Goal: Task Accomplishment & Management: Manage account settings

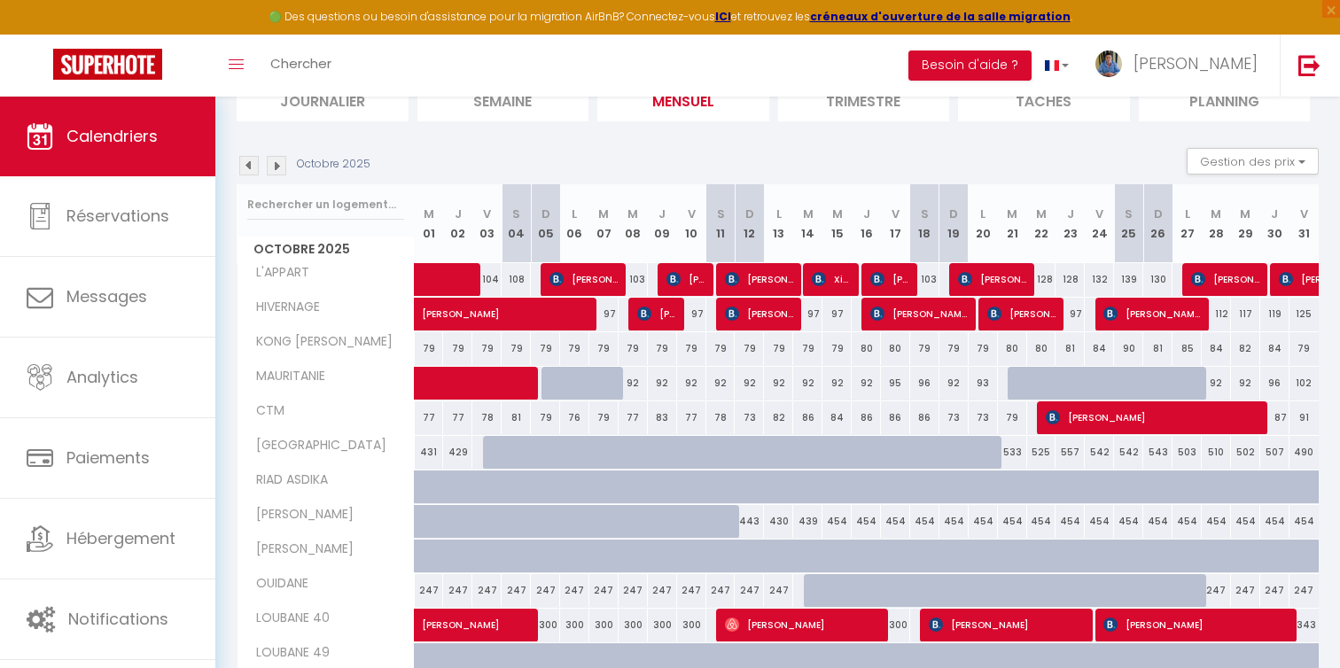
click at [245, 171] on img at bounding box center [248, 165] width 19 height 19
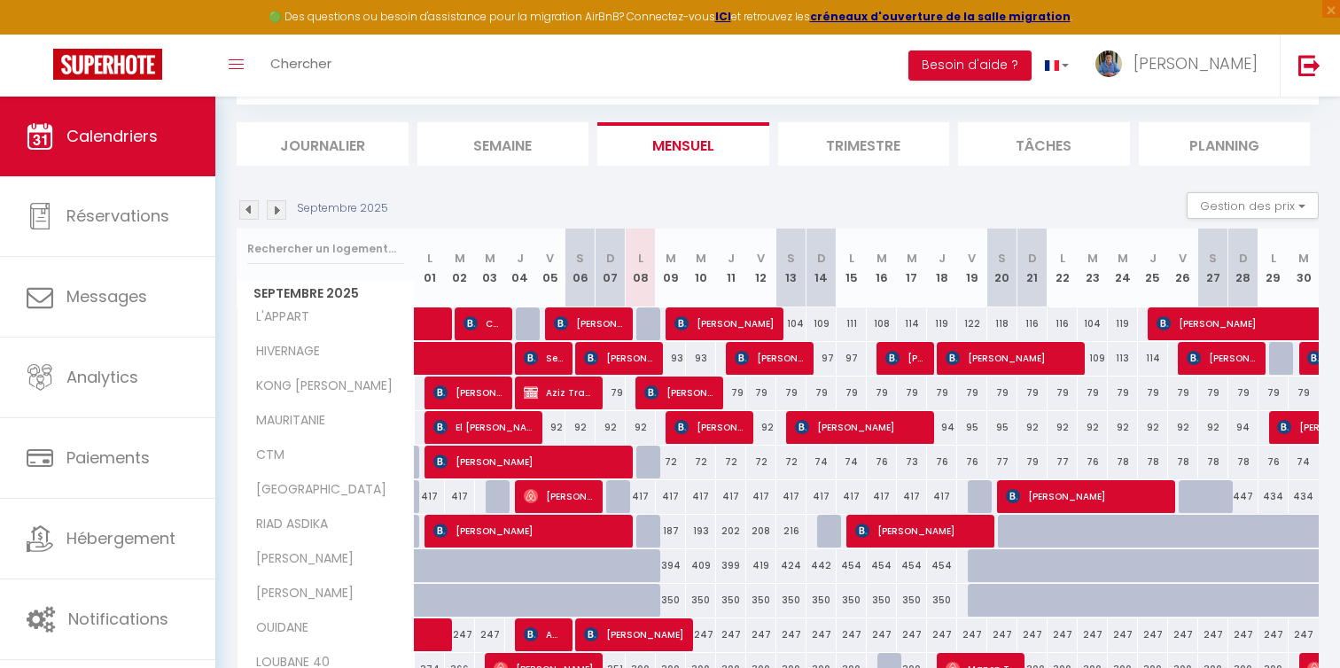
scroll to position [141, 0]
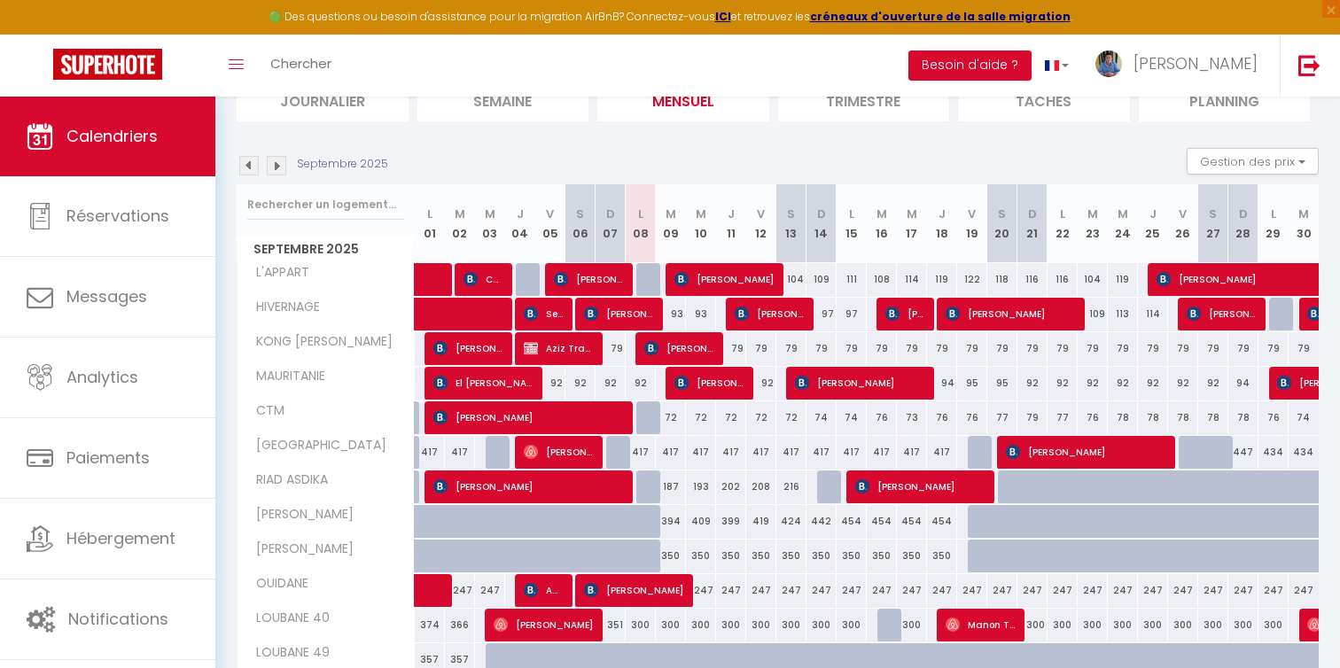
click at [275, 169] on img at bounding box center [276, 165] width 19 height 19
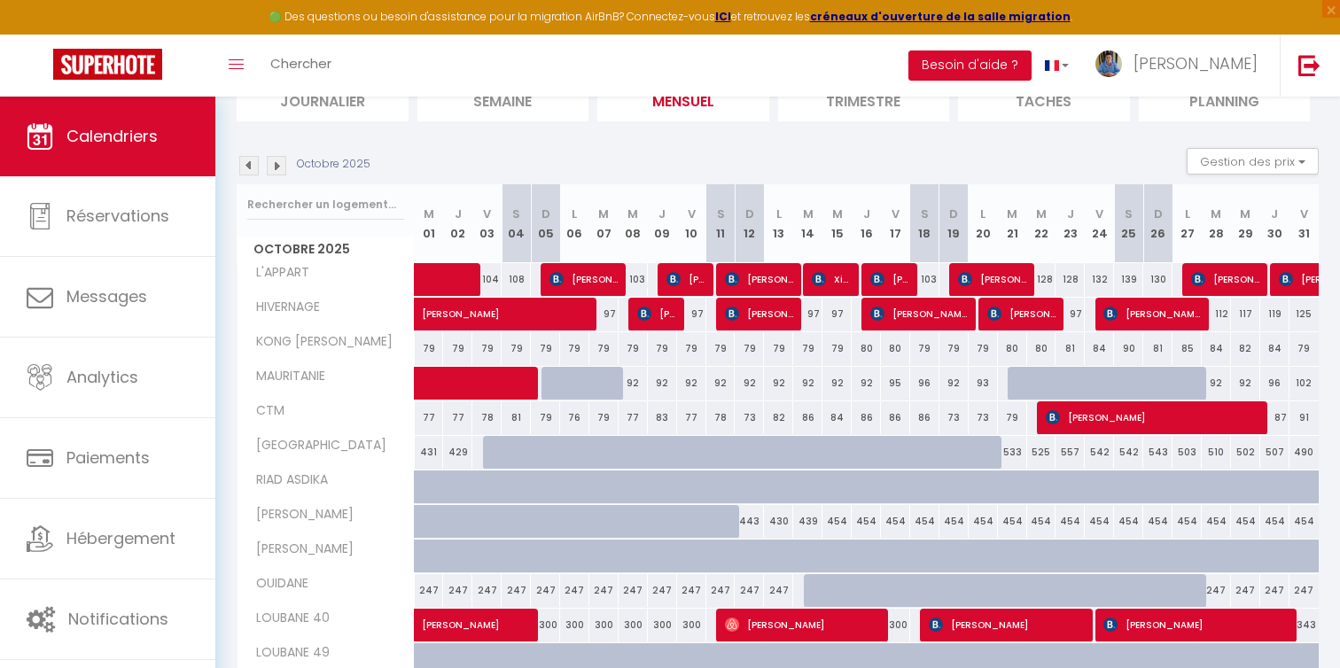
click at [278, 170] on img at bounding box center [276, 165] width 19 height 19
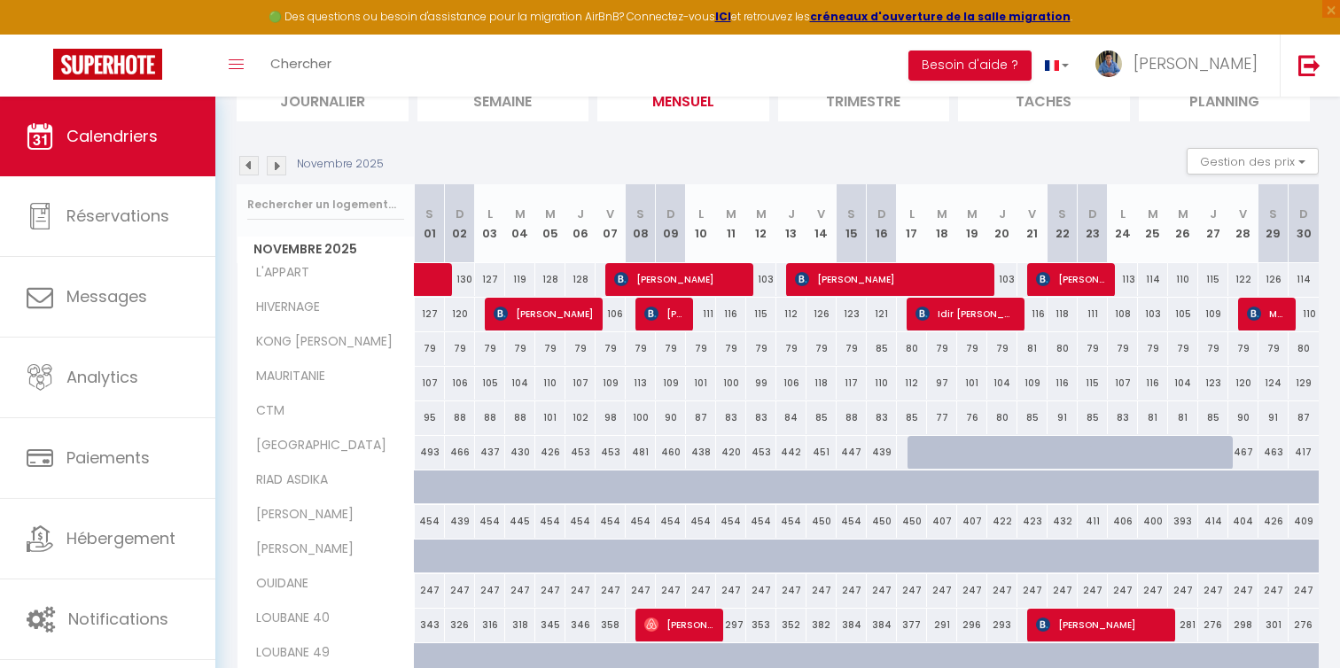
click at [278, 170] on img at bounding box center [276, 165] width 19 height 19
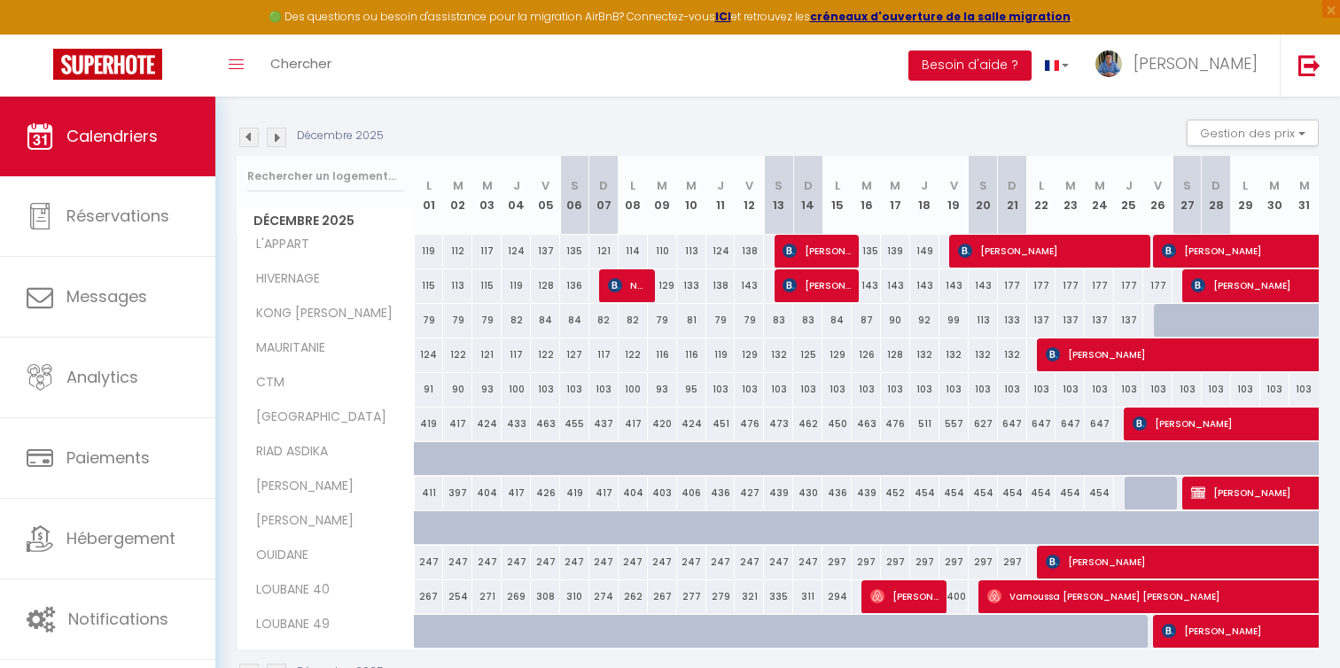
scroll to position [168, 0]
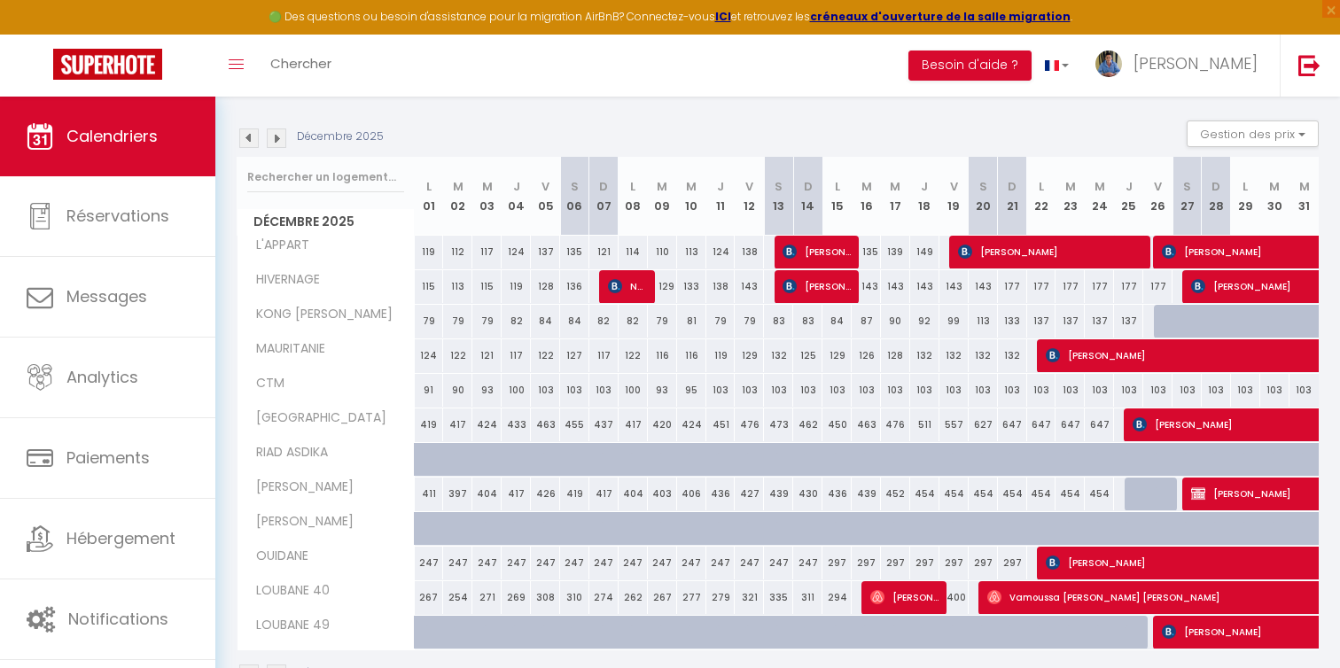
click at [251, 144] on img at bounding box center [248, 137] width 19 height 19
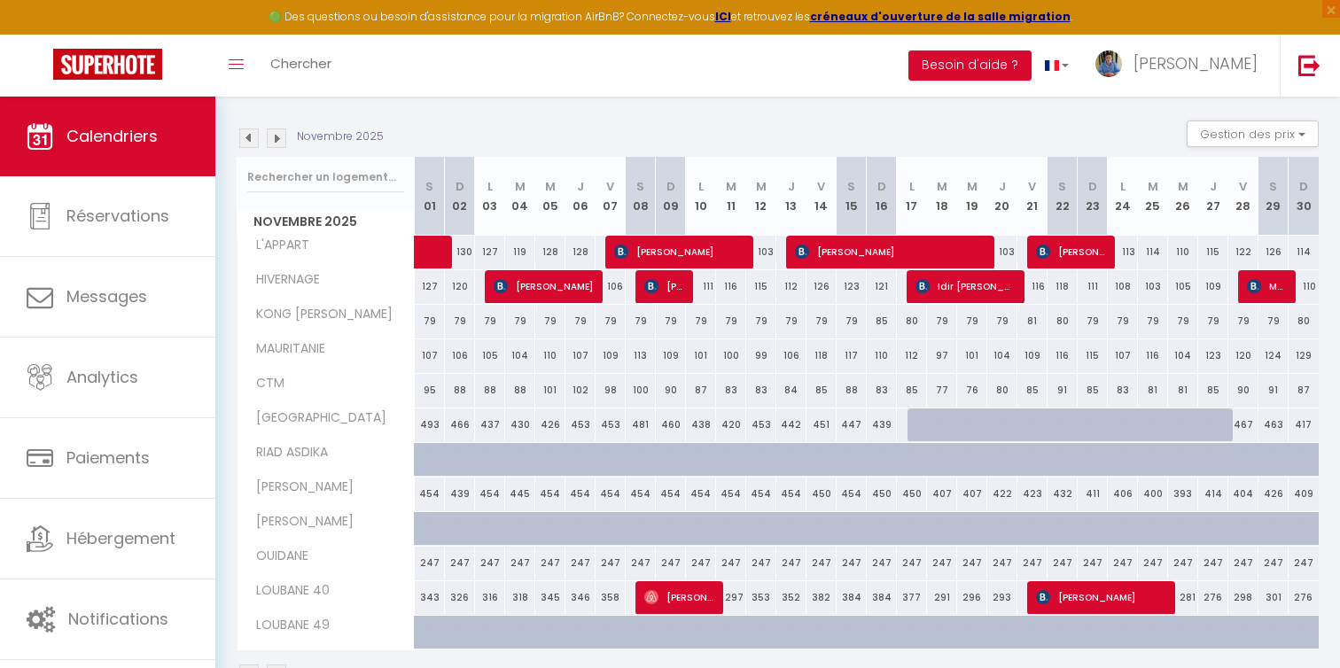
click at [251, 144] on img at bounding box center [248, 137] width 19 height 19
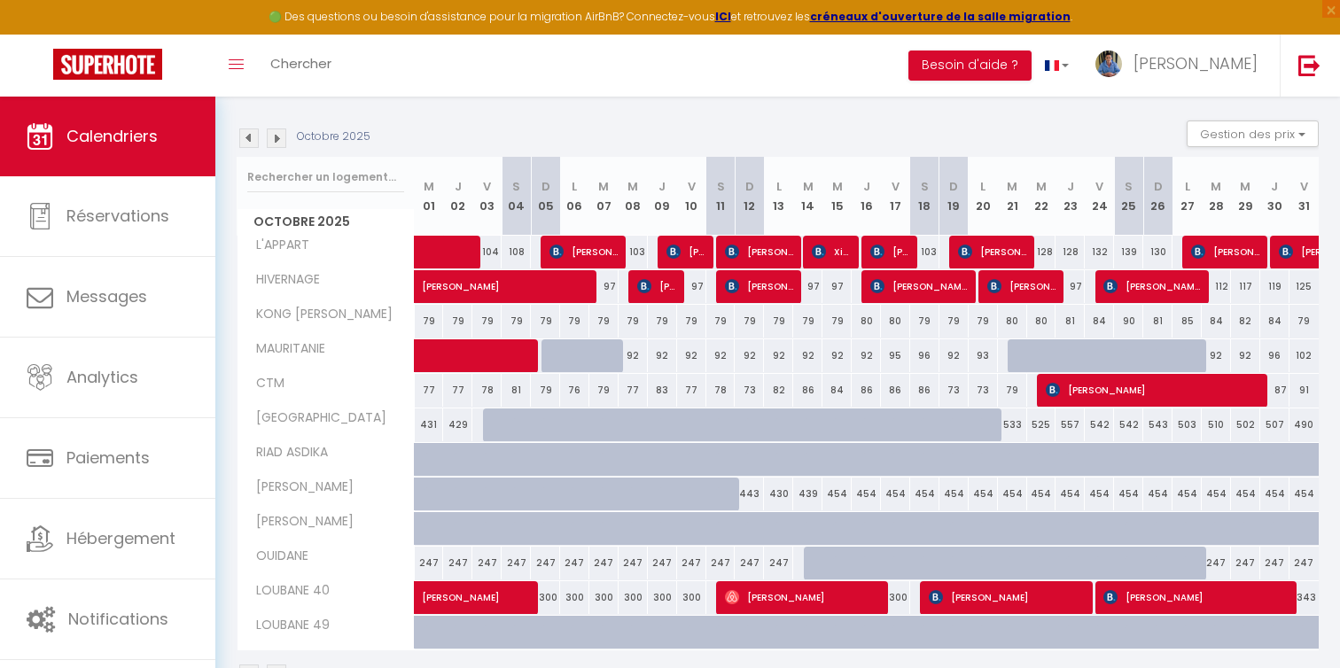
click at [253, 144] on img at bounding box center [248, 137] width 19 height 19
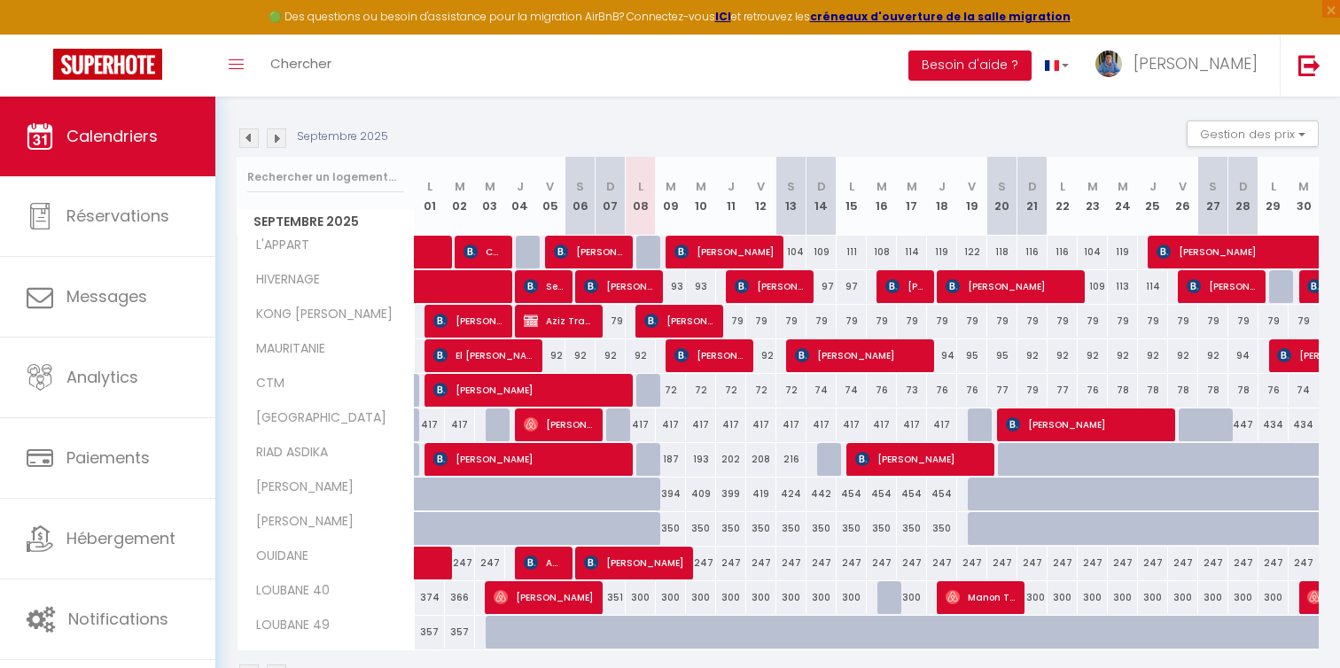
click at [284, 141] on img at bounding box center [276, 137] width 19 height 19
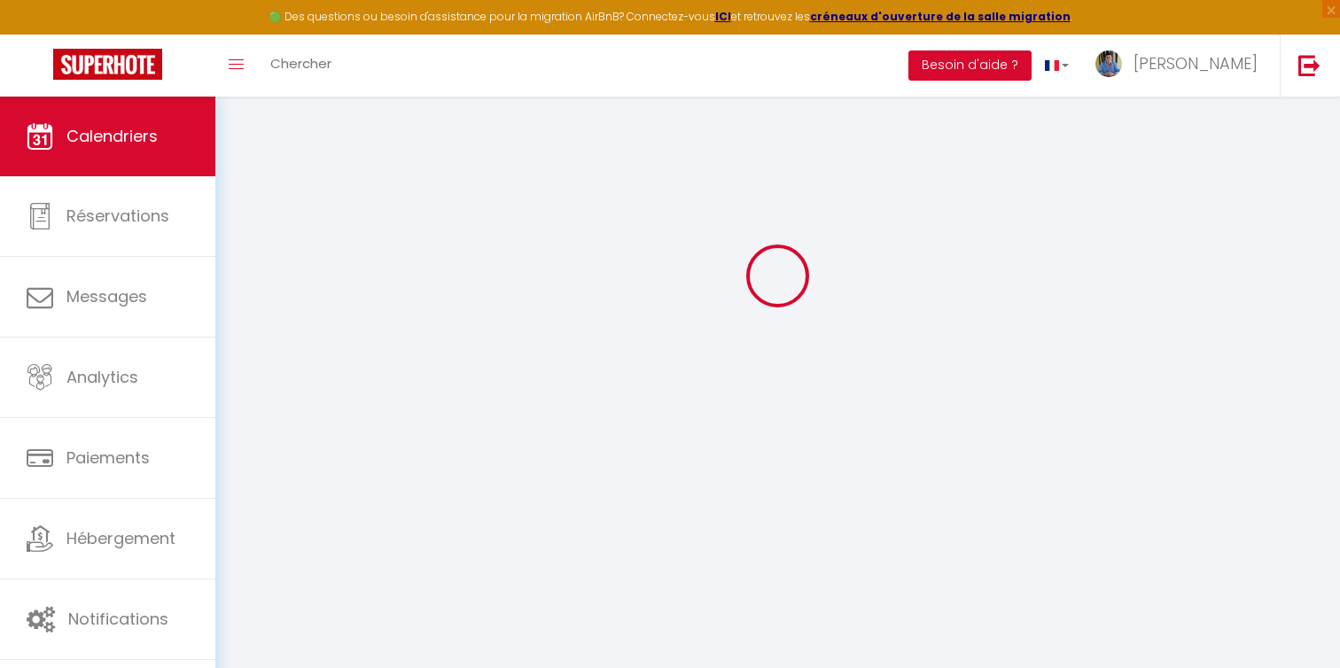
click at [284, 141] on div at bounding box center [778, 275] width 1082 height 509
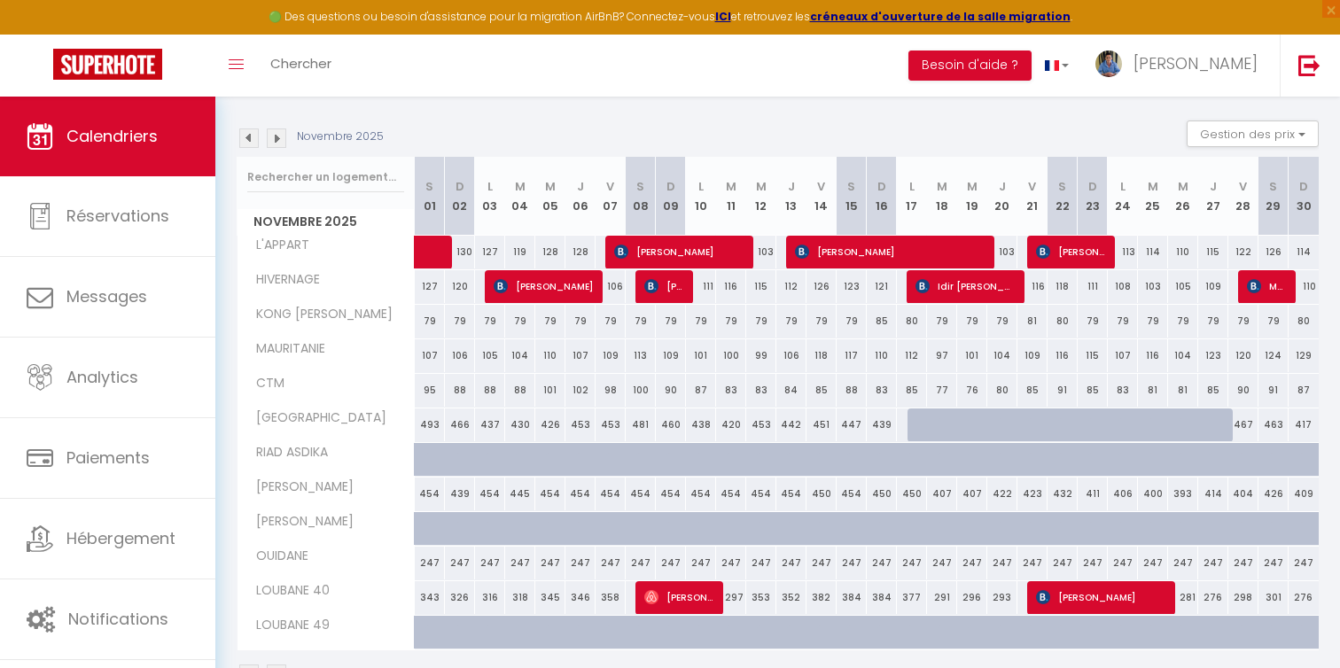
click at [317, 136] on p "Novembre 2025" at bounding box center [340, 136] width 87 height 17
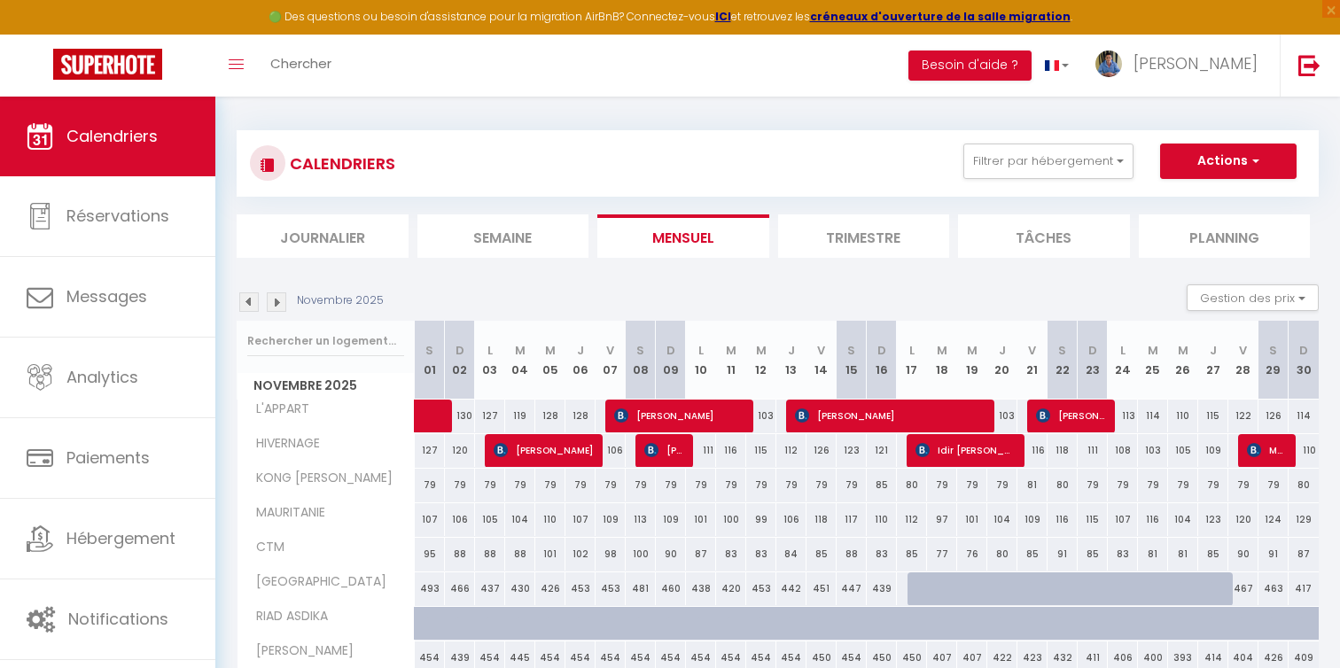
scroll to position [0, 0]
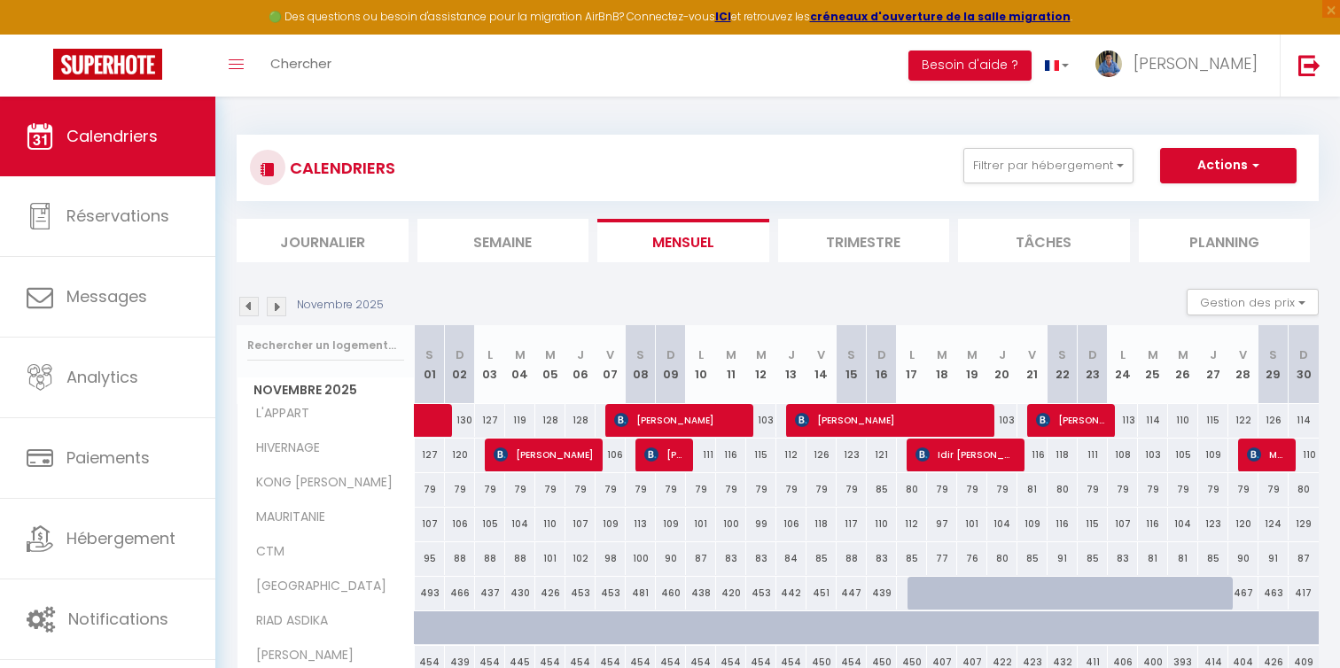
click at [859, 245] on li "Trimestre" at bounding box center [864, 240] width 172 height 43
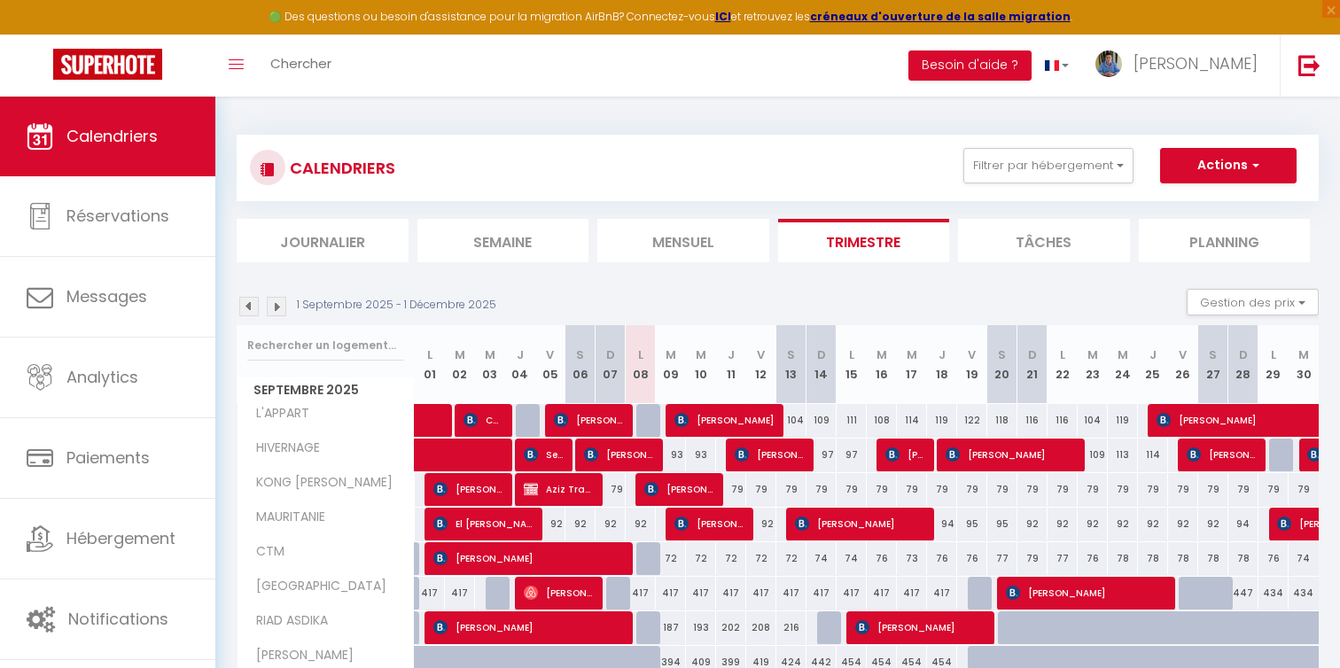
click at [278, 307] on img at bounding box center [276, 306] width 19 height 19
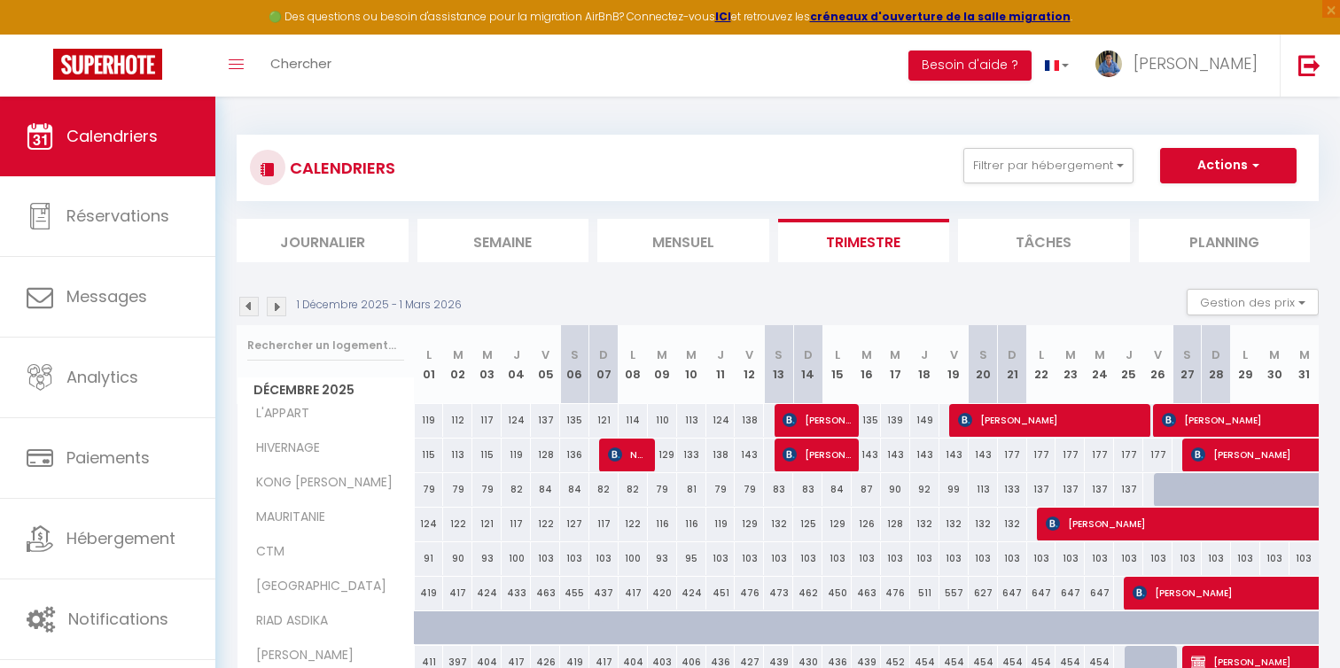
click at [278, 307] on img at bounding box center [276, 306] width 19 height 19
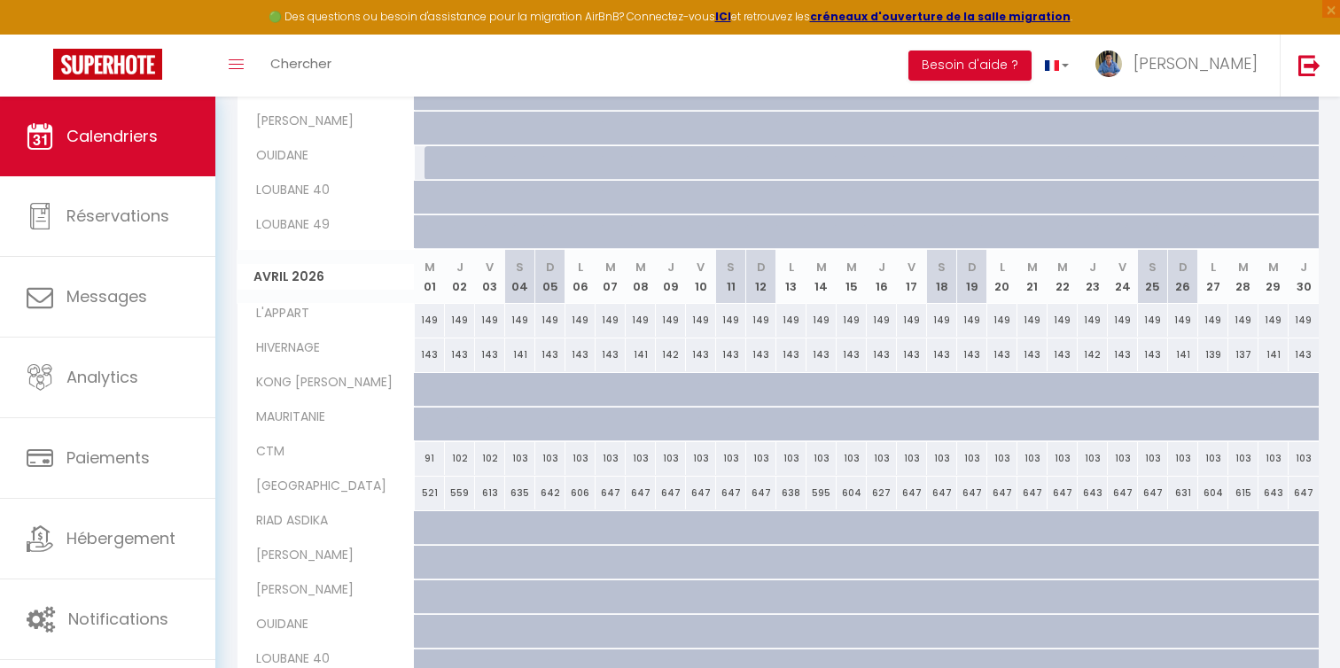
scroll to position [666, 0]
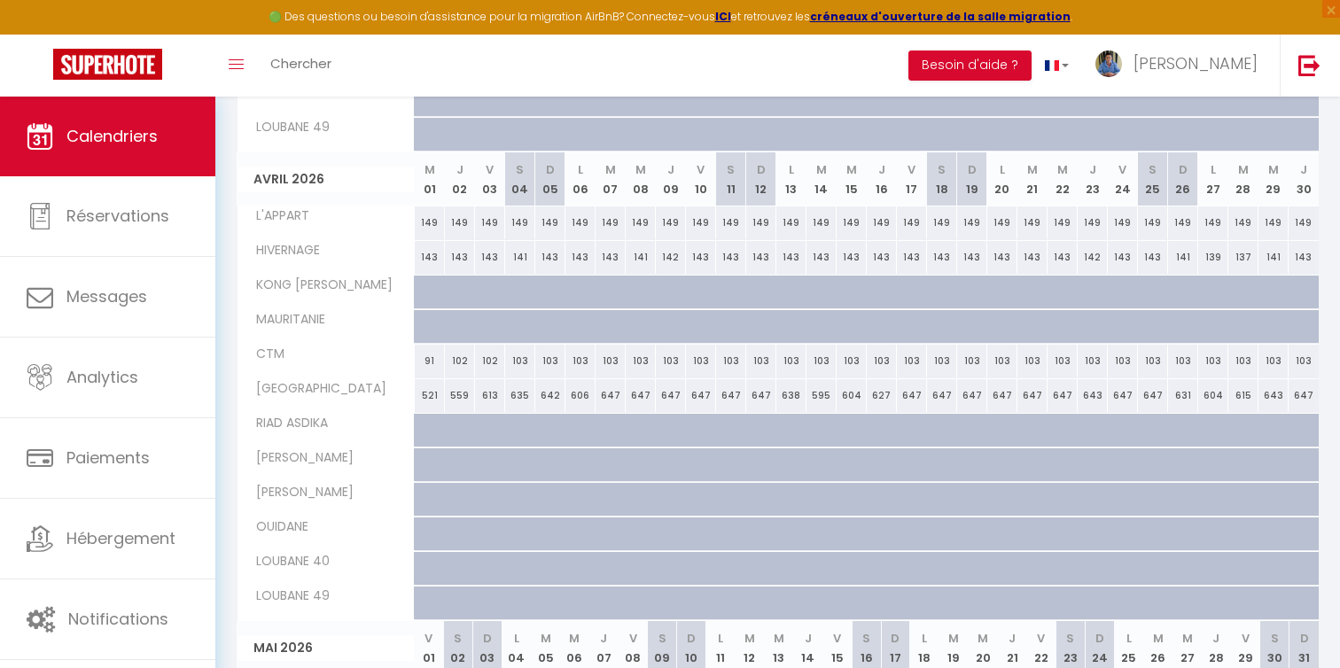
click at [1306, 391] on div "647" at bounding box center [1303, 395] width 30 height 33
type input "647"
type input "Jeu 30 Avril 2026"
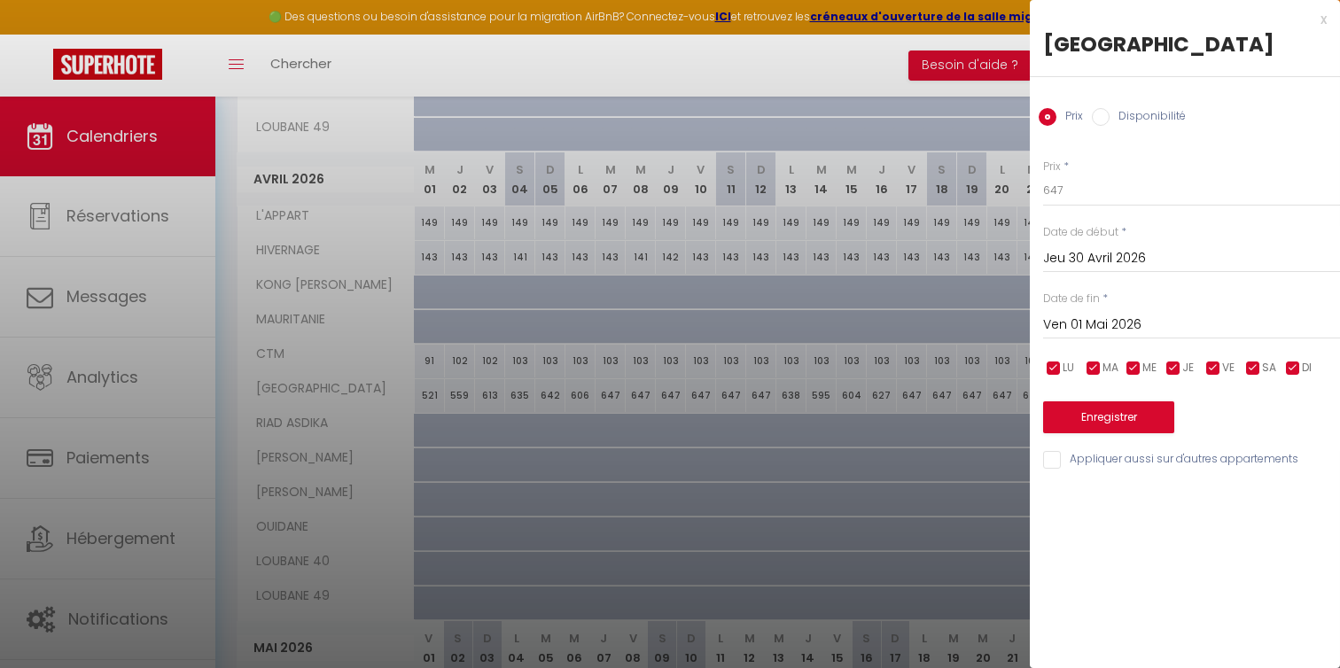
click at [1104, 323] on input "Ven 01 Mai 2026" at bounding box center [1191, 325] width 297 height 23
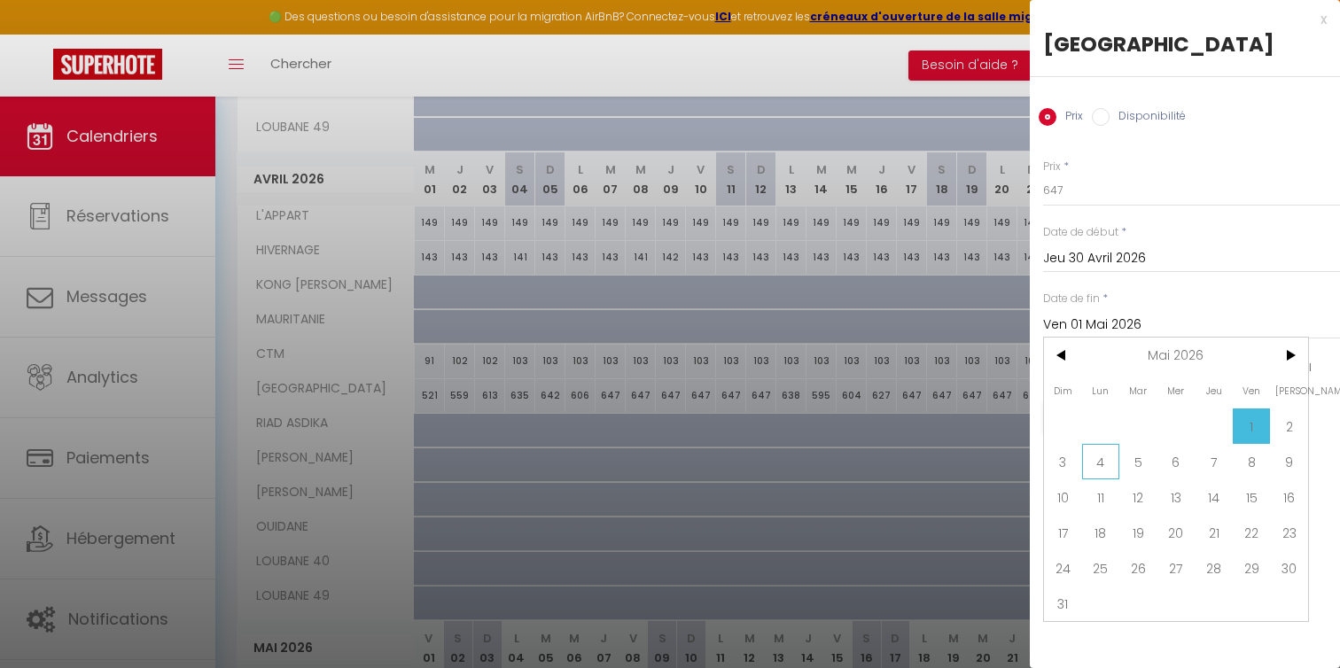
click at [1105, 463] on span "4" at bounding box center [1101, 461] width 38 height 35
type input "Lun 04 Mai 2026"
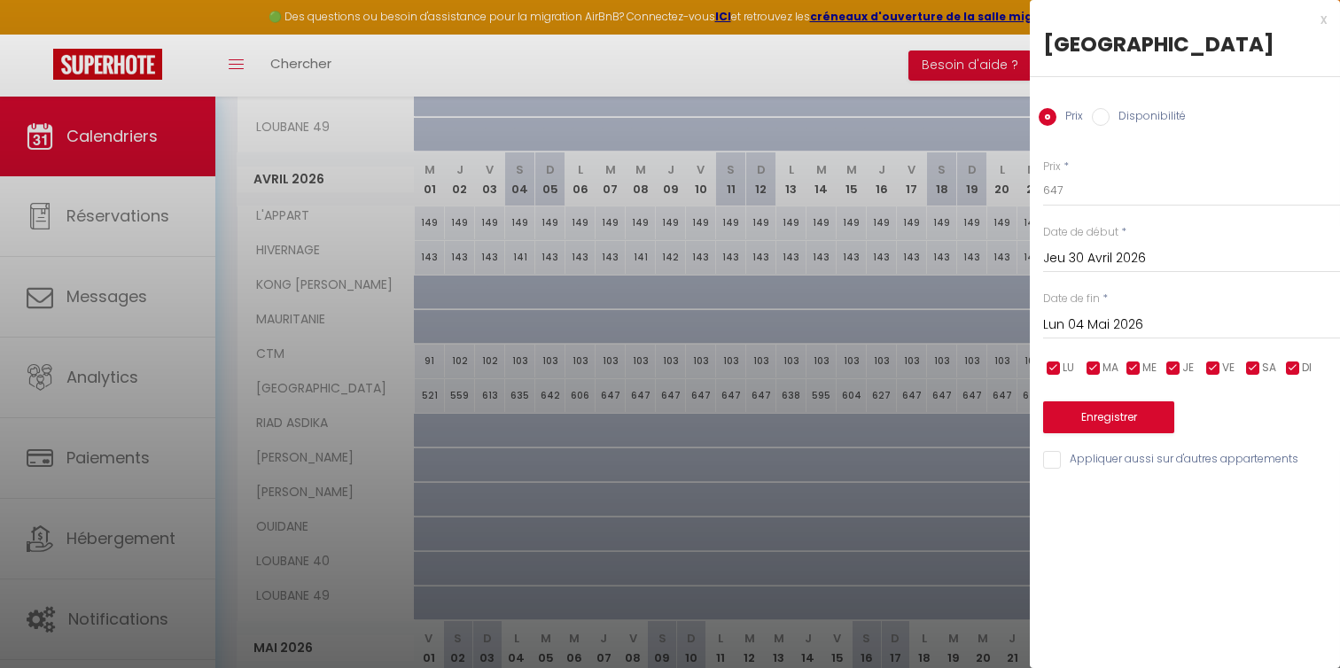
click at [1108, 112] on input "Disponibilité" at bounding box center [1101, 117] width 18 height 18
radio input "true"
radio input "false"
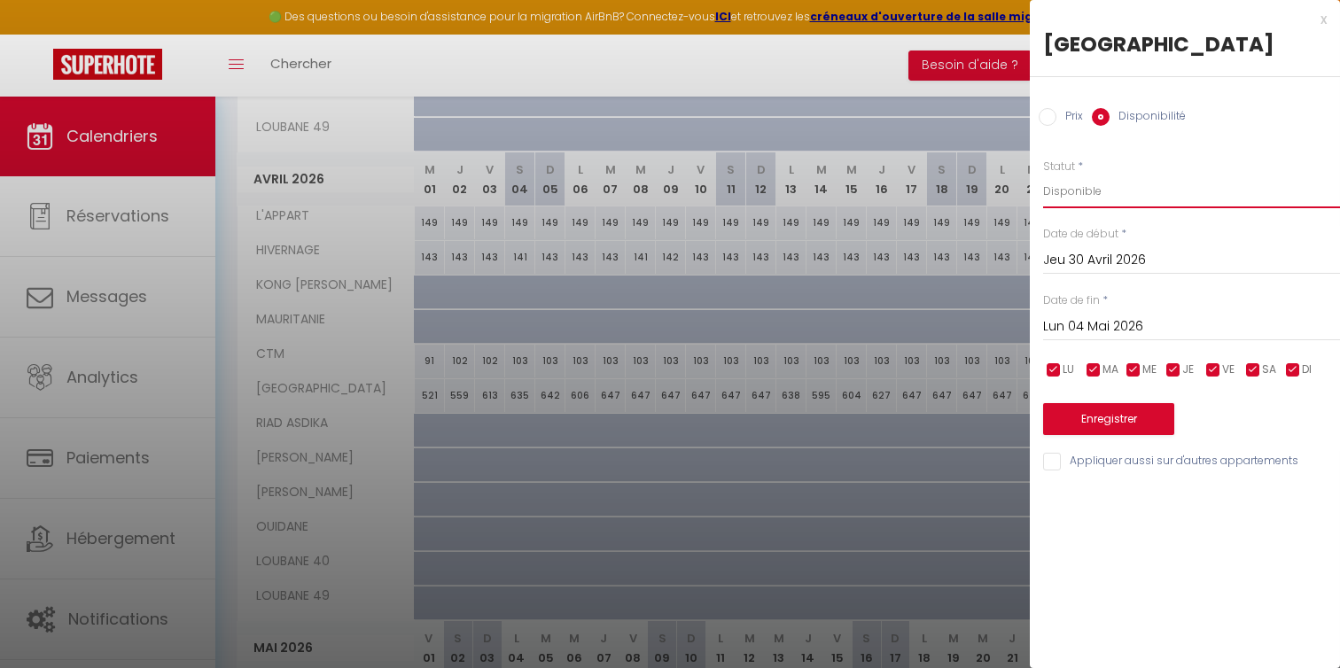
click at [1072, 190] on select "Disponible Indisponible" at bounding box center [1191, 192] width 297 height 34
select select "0"
click at [1043, 175] on select "Disponible Indisponible" at bounding box center [1191, 192] width 297 height 34
click at [1087, 416] on button "Enregistrer" at bounding box center [1108, 419] width 131 height 32
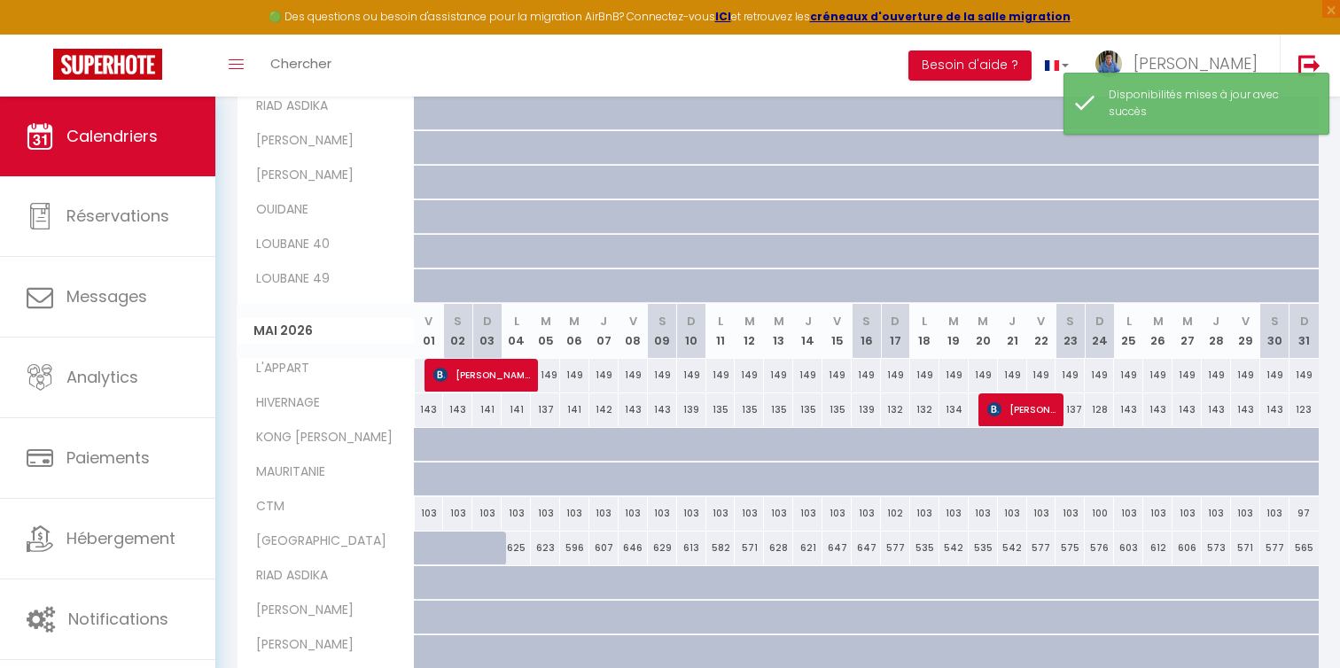
scroll to position [967, 0]
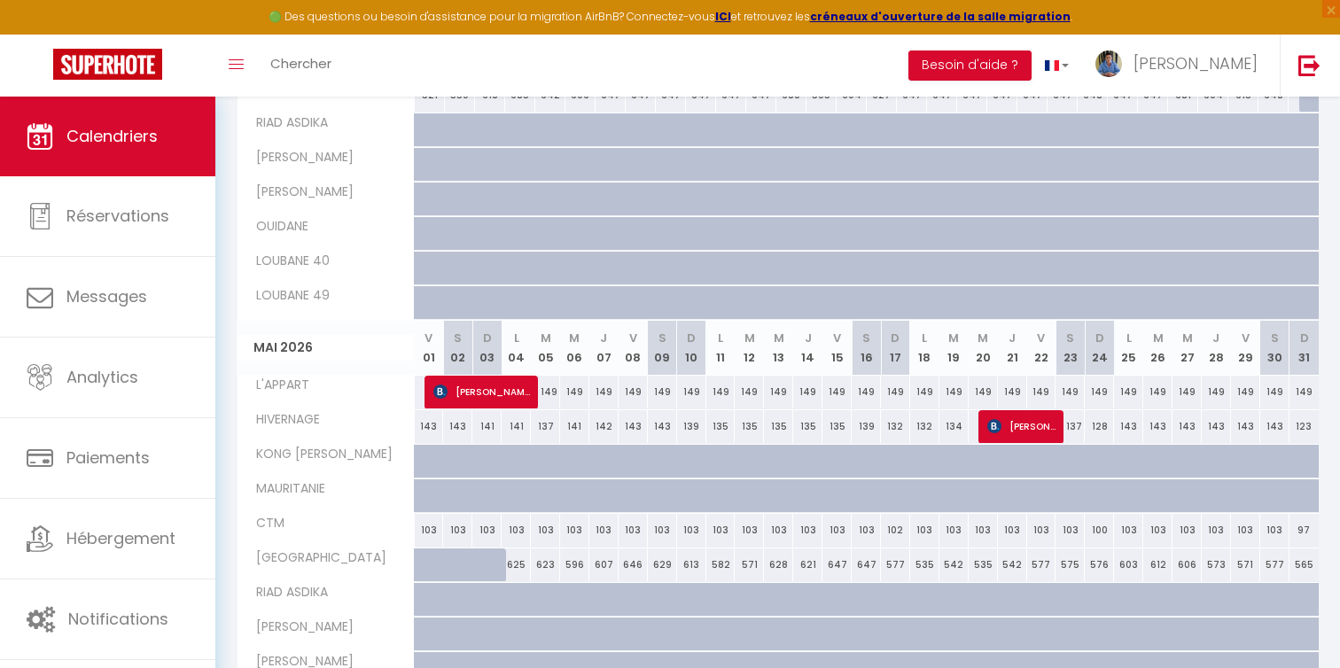
click at [891, 344] on abbr "D" at bounding box center [894, 338] width 9 height 17
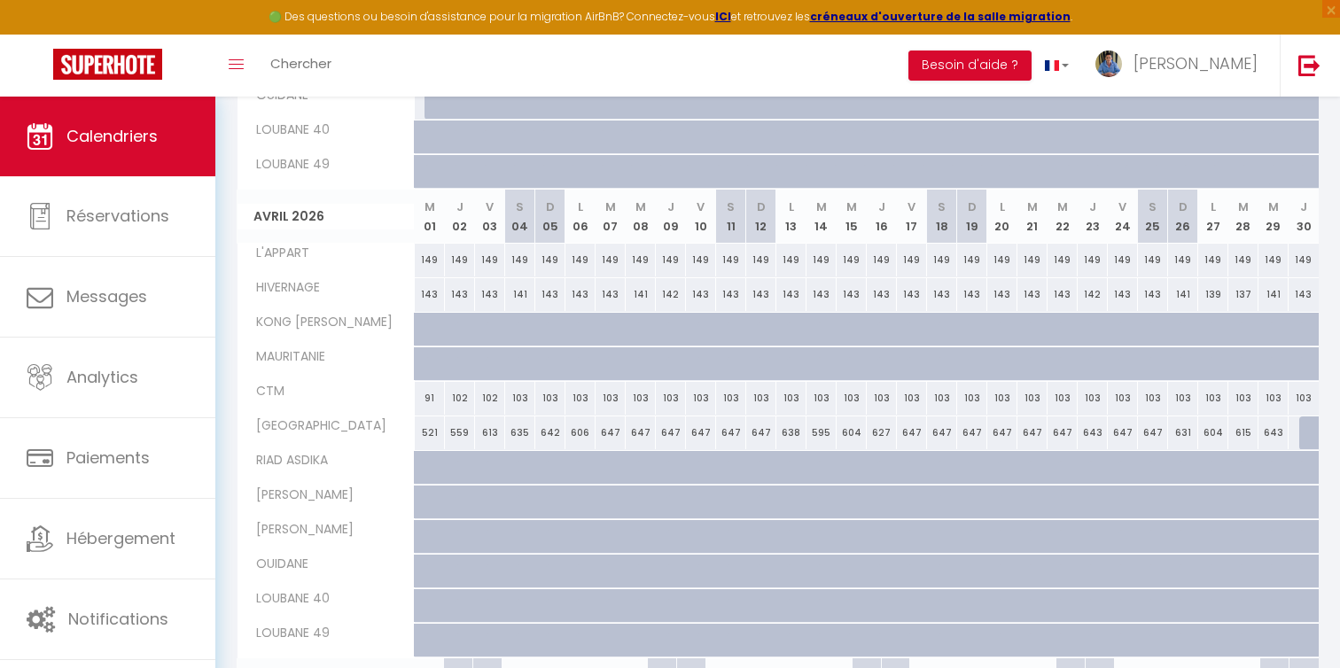
scroll to position [0, 0]
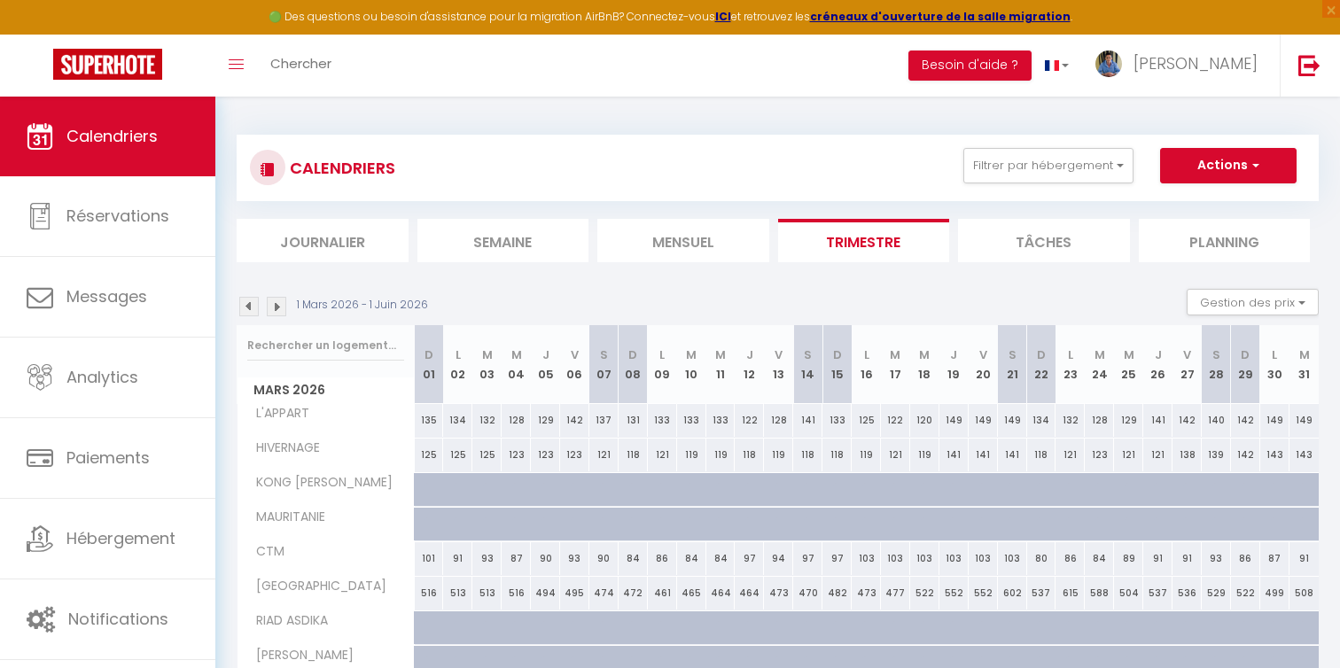
click at [640, 228] on li "Mensuel" at bounding box center [683, 240] width 172 height 43
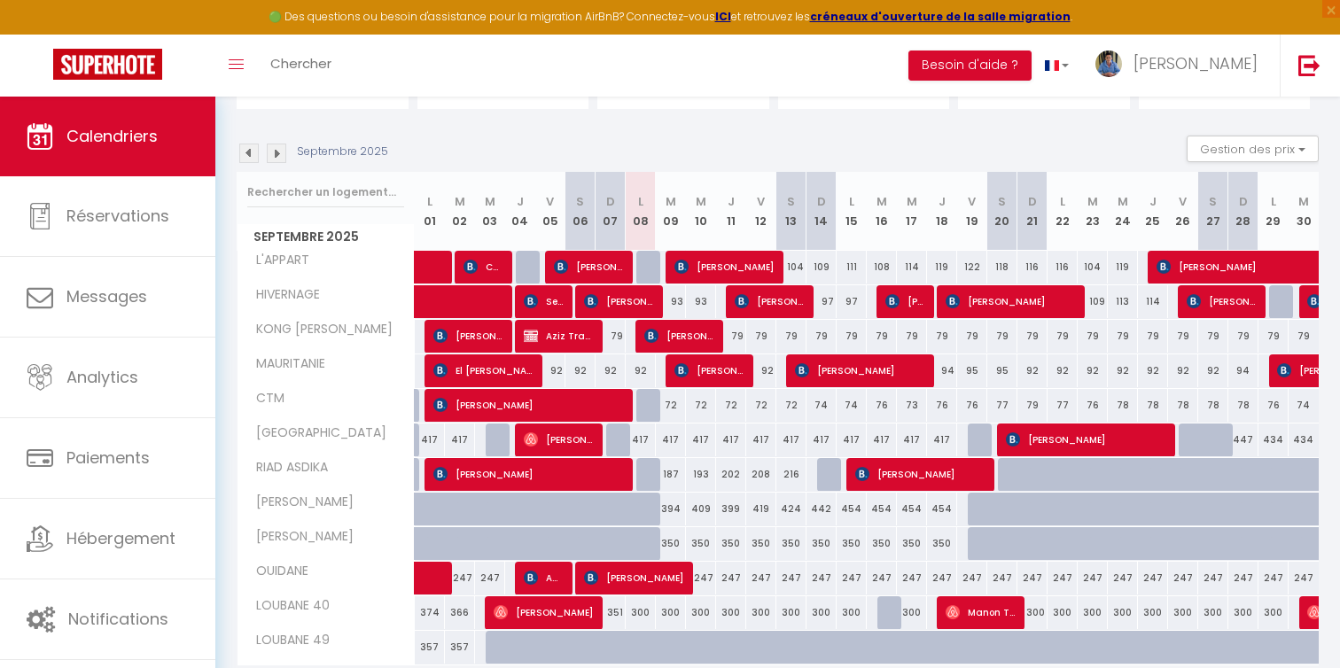
scroll to position [181, 0]
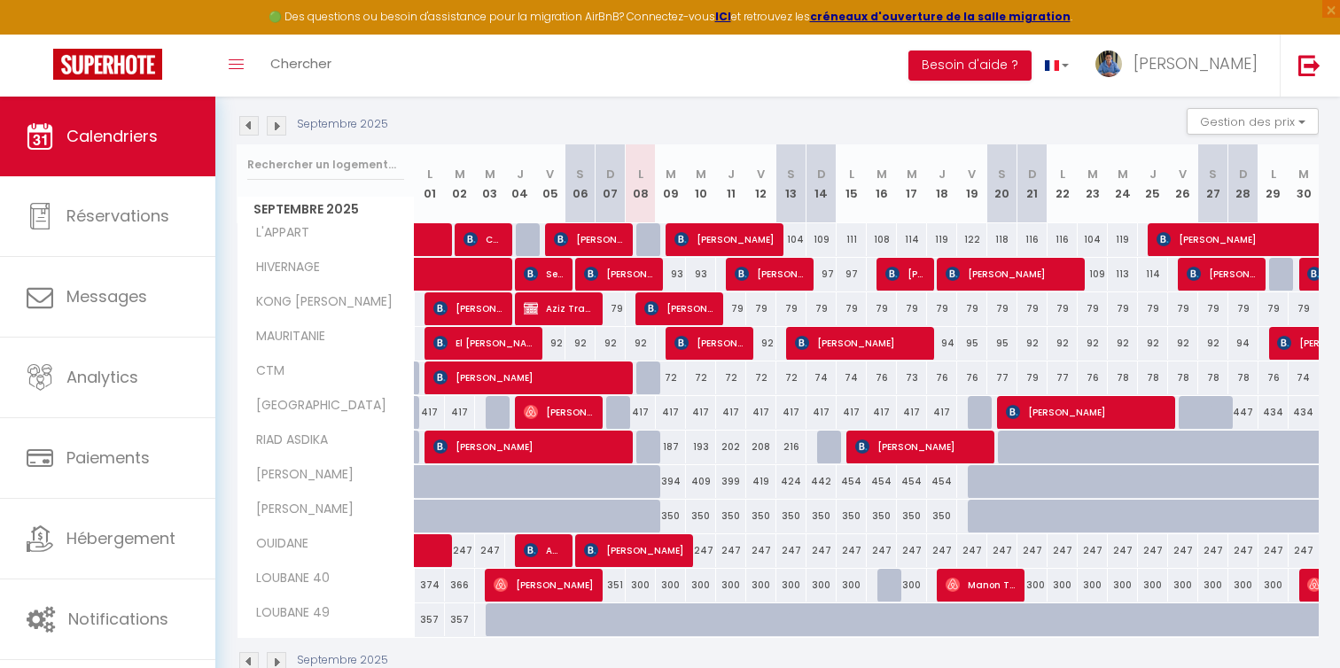
click at [281, 124] on img at bounding box center [276, 125] width 19 height 19
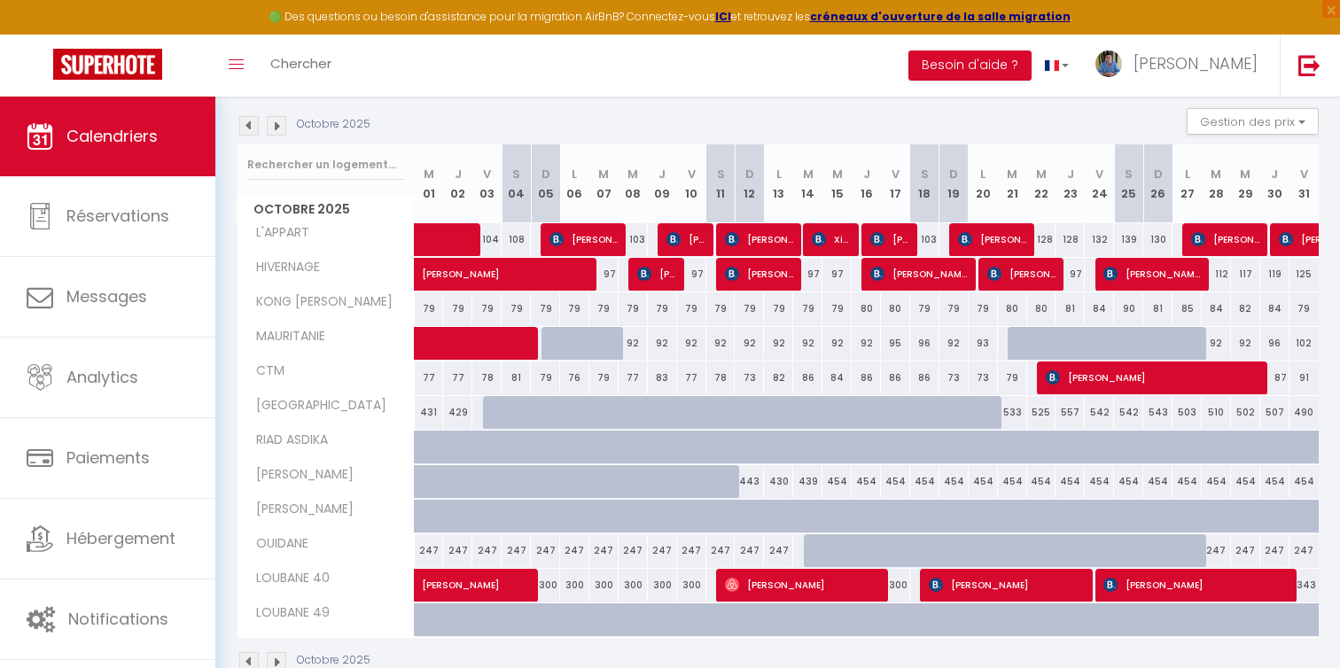
click at [253, 125] on img at bounding box center [248, 125] width 19 height 19
